Goal: Task Accomplishment & Management: Use online tool/utility

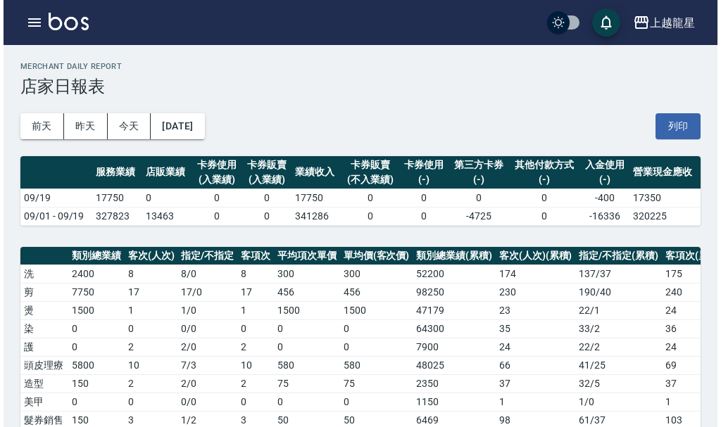
scroll to position [493, 0]
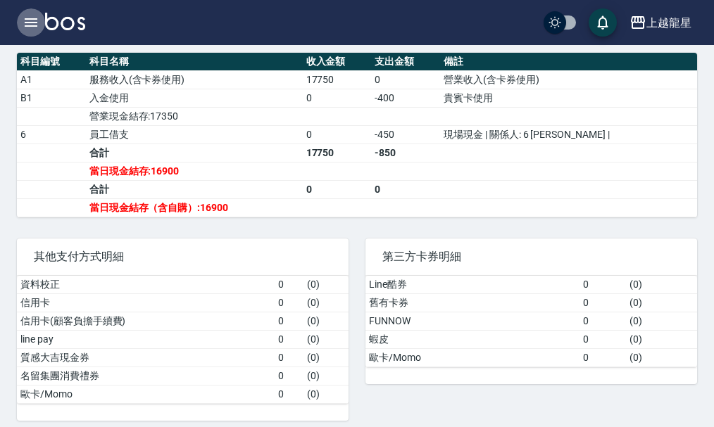
click at [34, 23] on icon "button" at bounding box center [31, 22] width 13 height 8
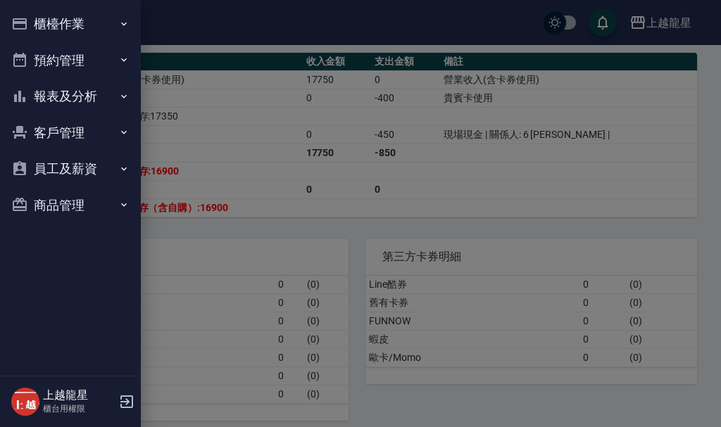
click at [47, 23] on button "櫃檯作業" at bounding box center [71, 24] width 130 height 37
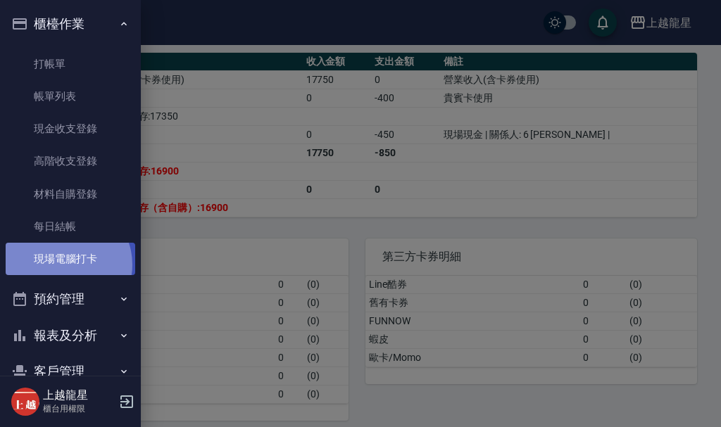
click at [64, 265] on link "現場電腦打卡" at bounding box center [71, 259] width 130 height 32
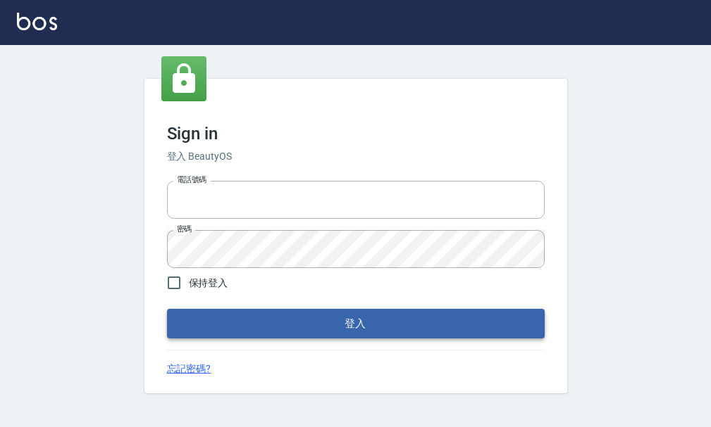
type input "25033354"
click at [237, 318] on button "登入" at bounding box center [355, 324] width 377 height 30
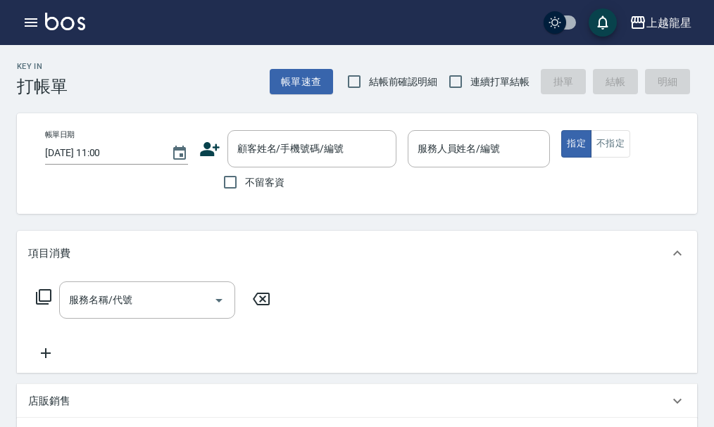
click at [45, 22] on img at bounding box center [65, 22] width 40 height 18
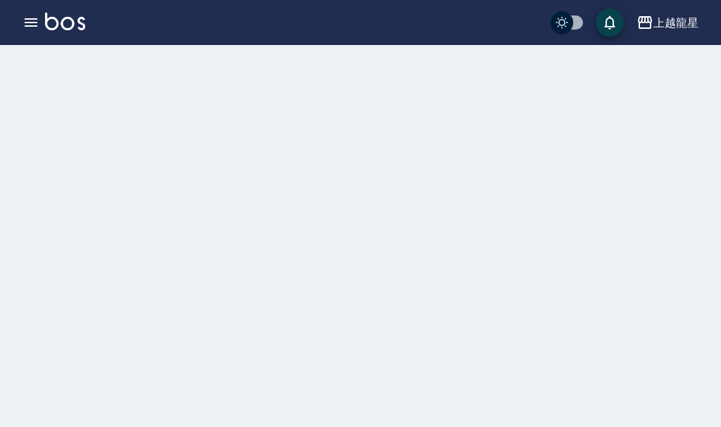
click at [45, 23] on img at bounding box center [65, 22] width 40 height 18
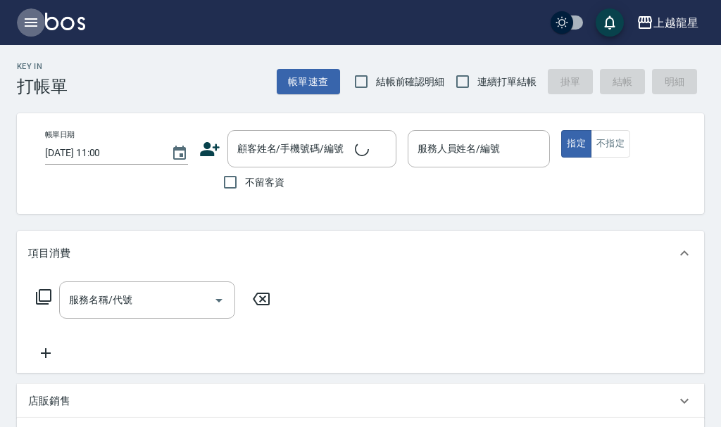
click at [32, 27] on icon "button" at bounding box center [31, 22] width 17 height 17
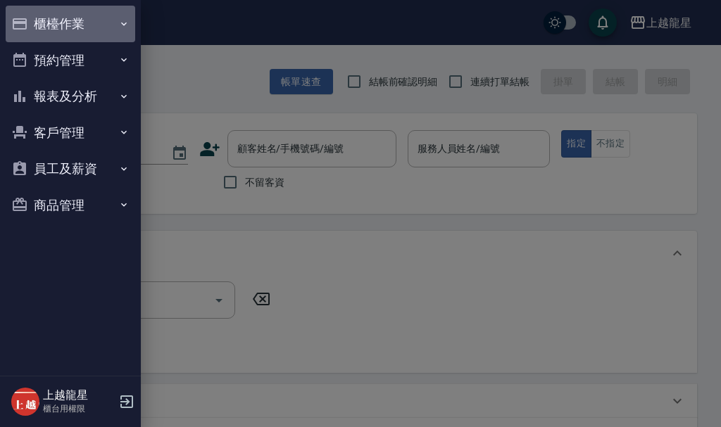
click at [34, 30] on button "櫃檯作業" at bounding box center [71, 24] width 130 height 37
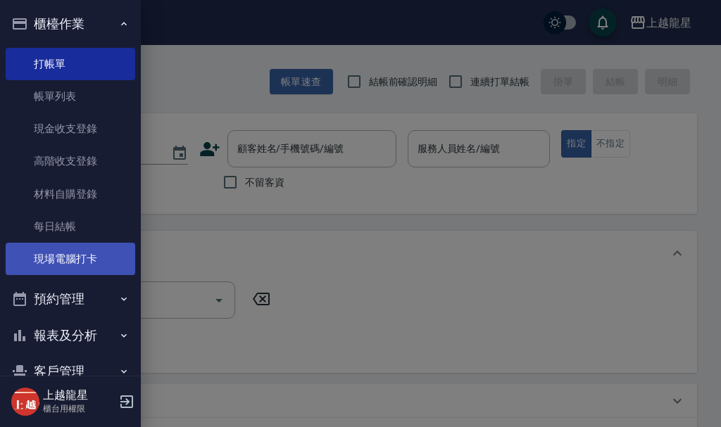
click at [84, 253] on link "現場電腦打卡" at bounding box center [71, 259] width 130 height 32
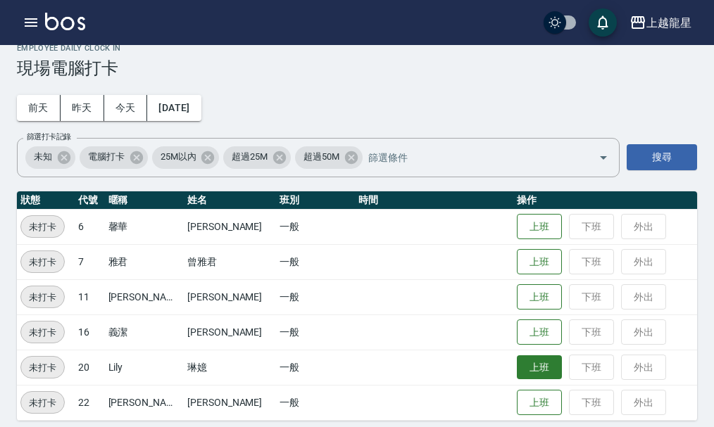
scroll to position [29, 0]
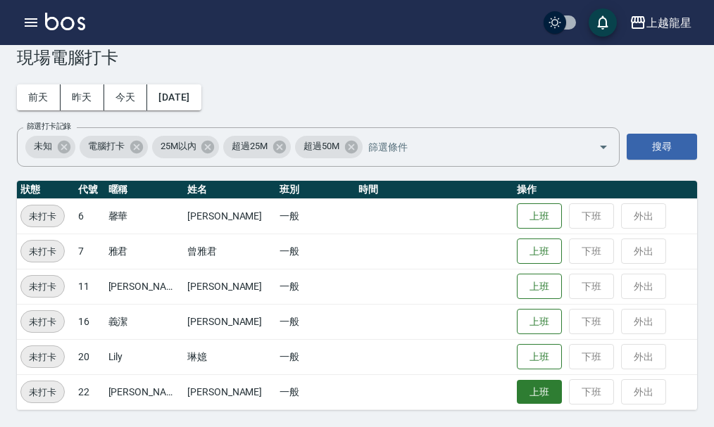
click at [517, 391] on button "上班" at bounding box center [539, 392] width 45 height 25
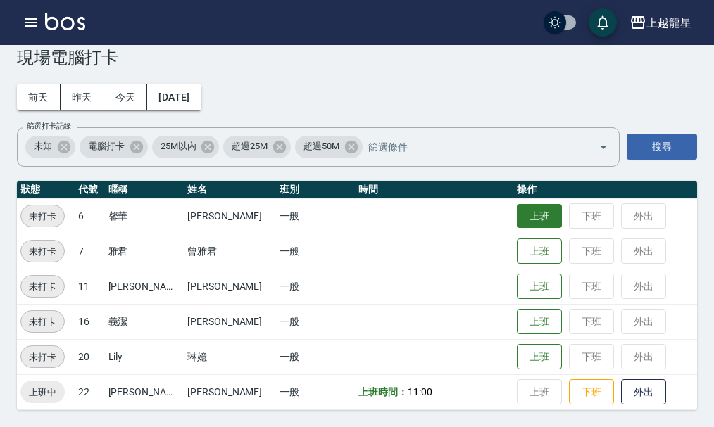
click at [517, 215] on button "上班" at bounding box center [539, 216] width 45 height 25
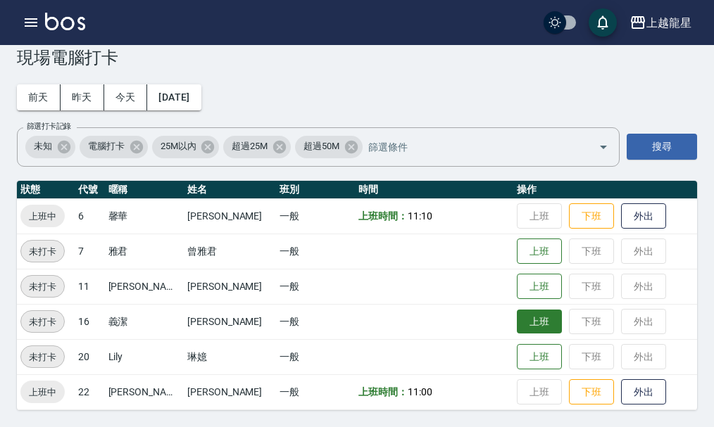
click at [517, 323] on button "上班" at bounding box center [539, 322] width 45 height 25
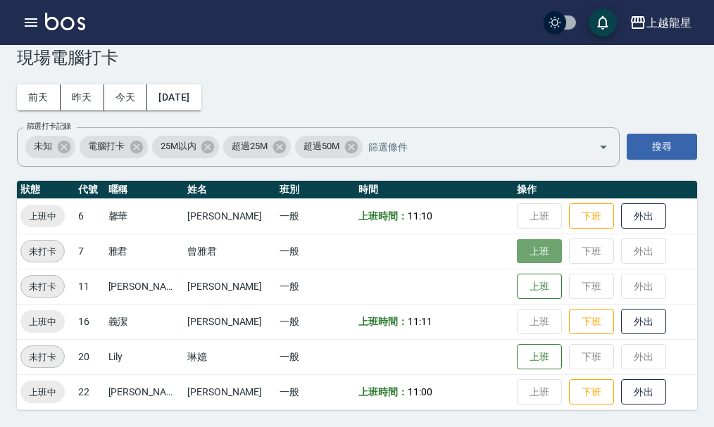
click at [542, 250] on button "上班" at bounding box center [539, 251] width 45 height 25
